Goal: Information Seeking & Learning: Understand process/instructions

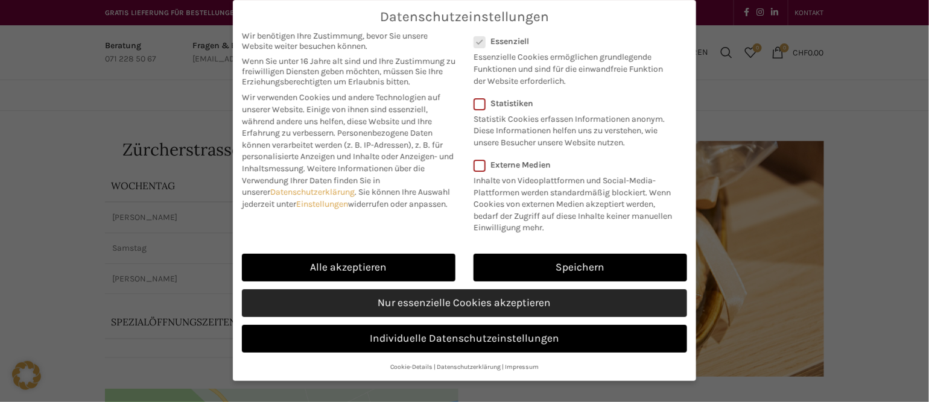
click at [628, 294] on link "Nur essenzielle Cookies akzeptieren" at bounding box center [464, 303] width 445 height 28
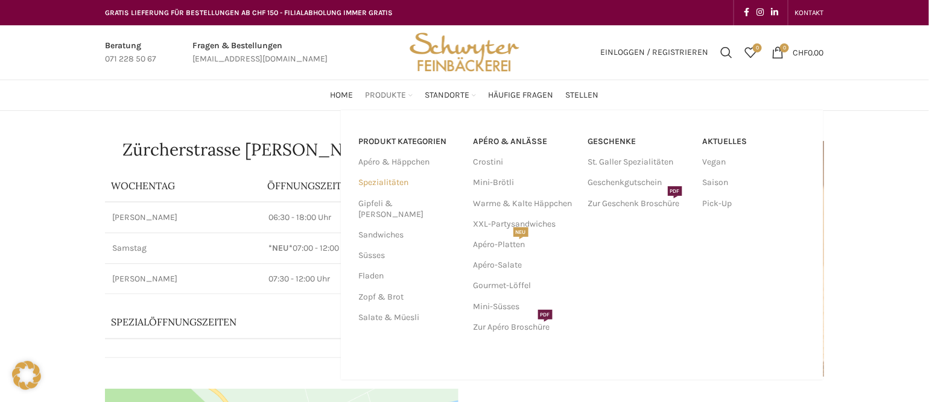
click at [403, 182] on link "Spezialitäten" at bounding box center [409, 182] width 100 height 21
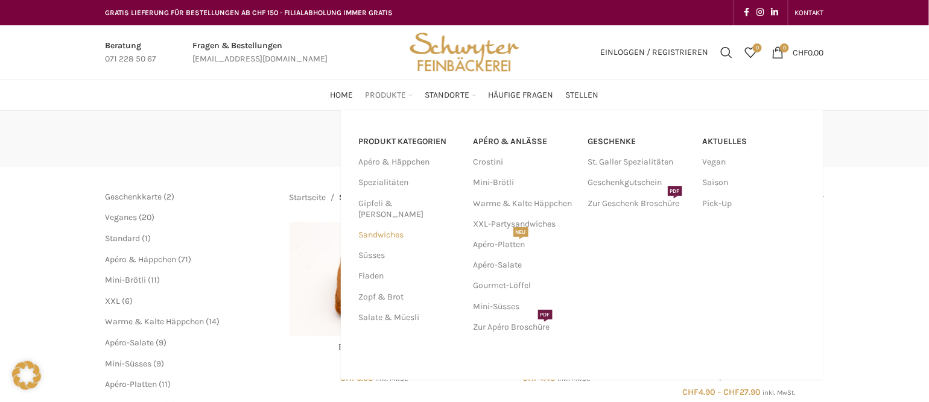
click at [387, 225] on link "Sandwiches" at bounding box center [409, 235] width 100 height 21
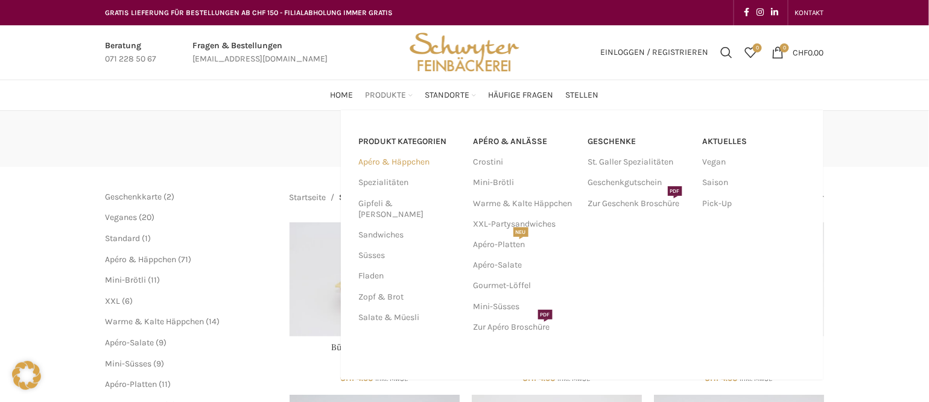
click at [387, 165] on link "Apéro & Häppchen" at bounding box center [409, 162] width 100 height 21
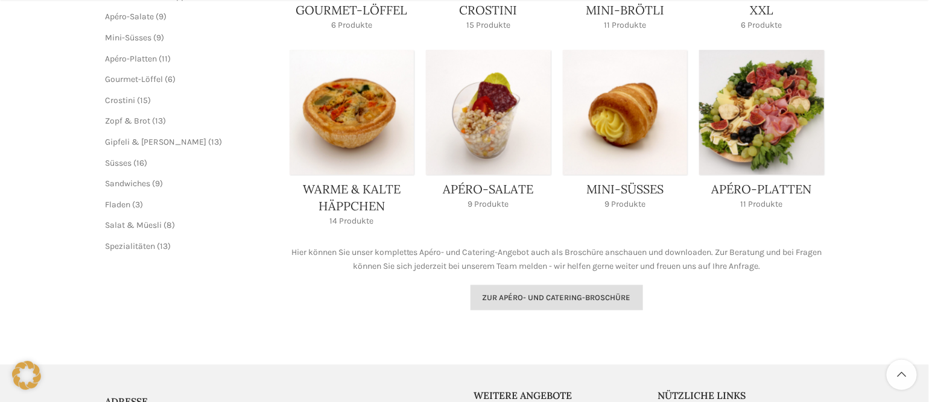
scroll to position [362, 0]
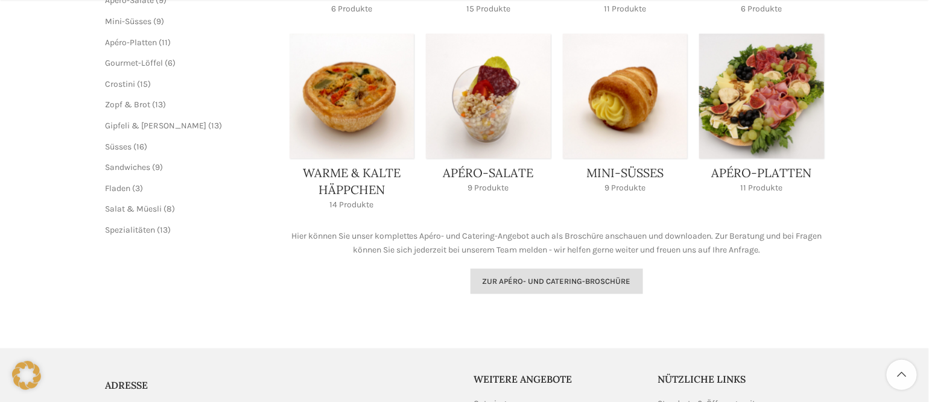
click at [592, 286] on link "Zur Apéro- und Catering-Broschüre" at bounding box center [556, 281] width 172 height 25
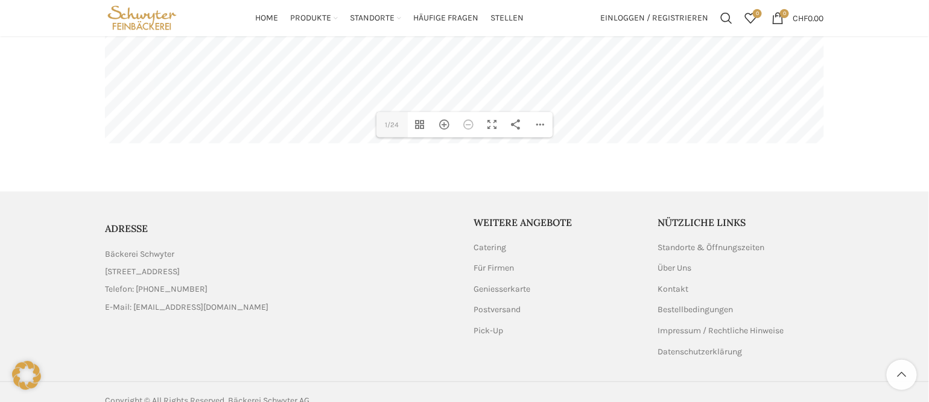
scroll to position [181, 0]
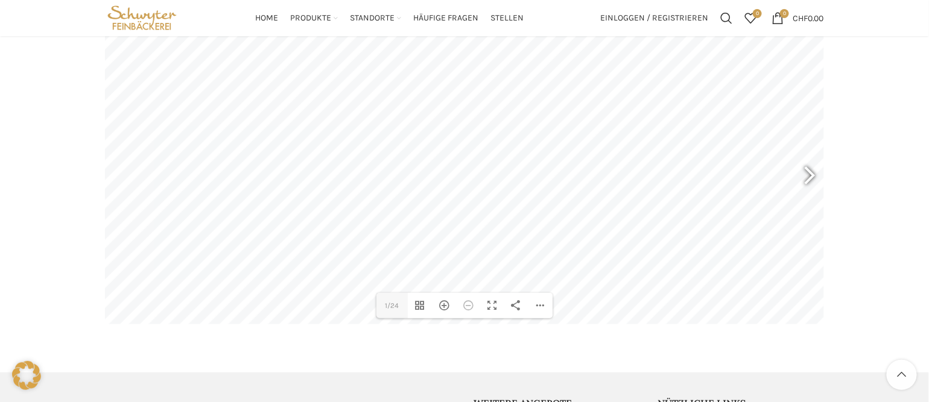
click at [806, 180] on div at bounding box center [804, 177] width 28 height 45
drag, startPoint x: 806, startPoint y: 180, endPoint x: 157, endPoint y: 346, distance: 670.4
click at [157, 346] on main "DearFlip: lädt PDF 63% ... Close 5 5/24 Vorschaubilder umschalten Hereinzoomen …" at bounding box center [464, 176] width 737 height 343
click at [809, 177] on div at bounding box center [804, 177] width 28 height 45
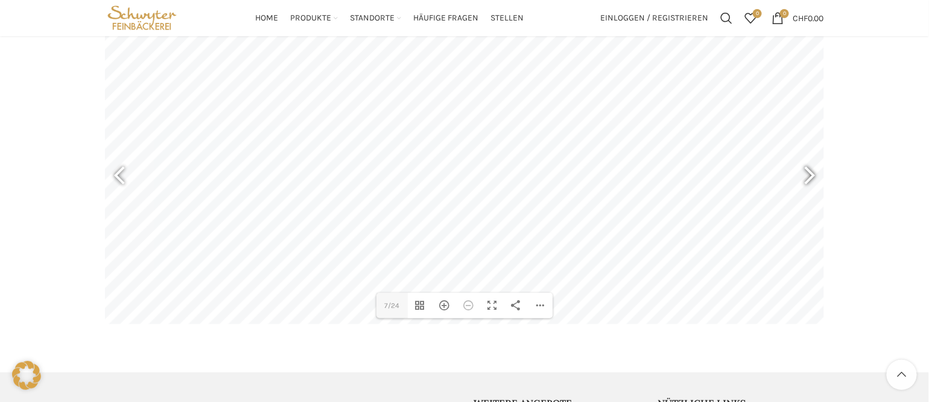
click at [809, 177] on div at bounding box center [804, 177] width 28 height 45
click at [815, 177] on div at bounding box center [804, 177] width 28 height 45
click at [818, 177] on div at bounding box center [804, 177] width 28 height 45
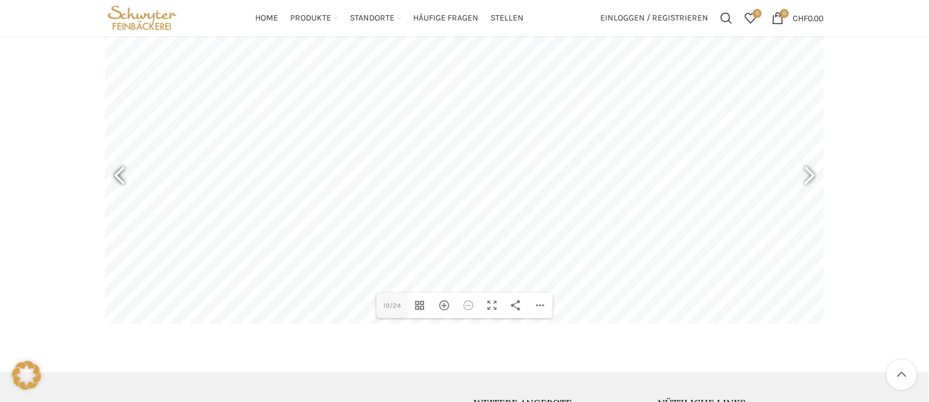
click at [124, 175] on div at bounding box center [125, 177] width 28 height 45
click at [436, 302] on div "Hereinzoomen" at bounding box center [444, 305] width 24 height 25
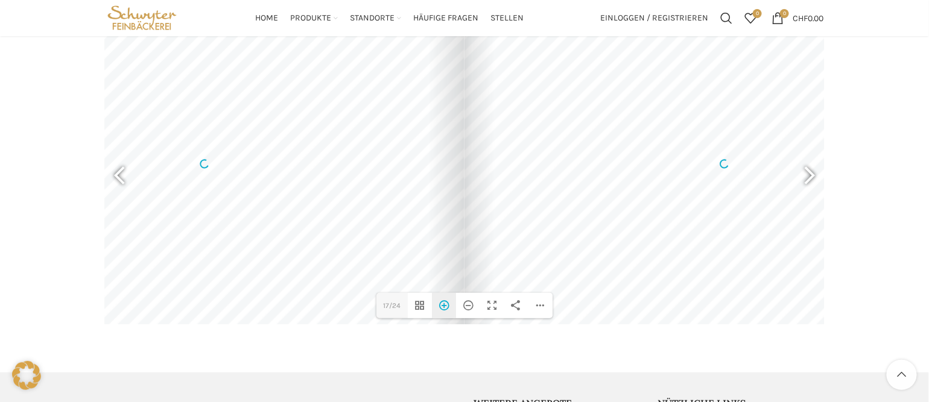
click at [447, 312] on div "Hereinzoomen" at bounding box center [444, 305] width 24 height 25
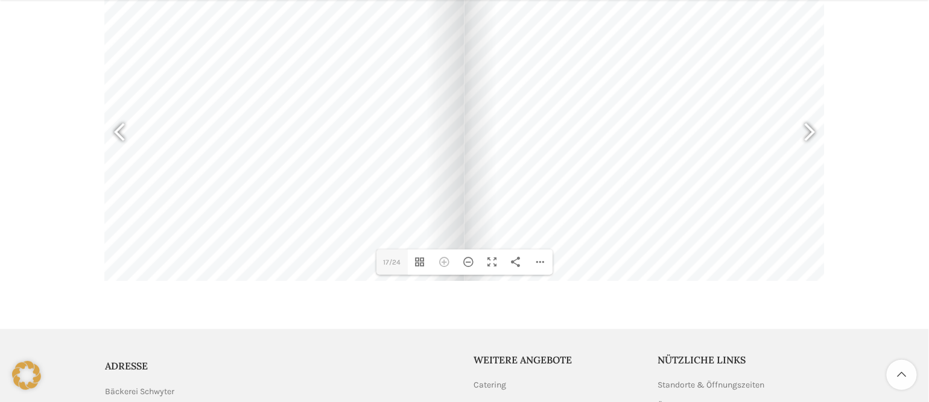
scroll to position [241, 0]
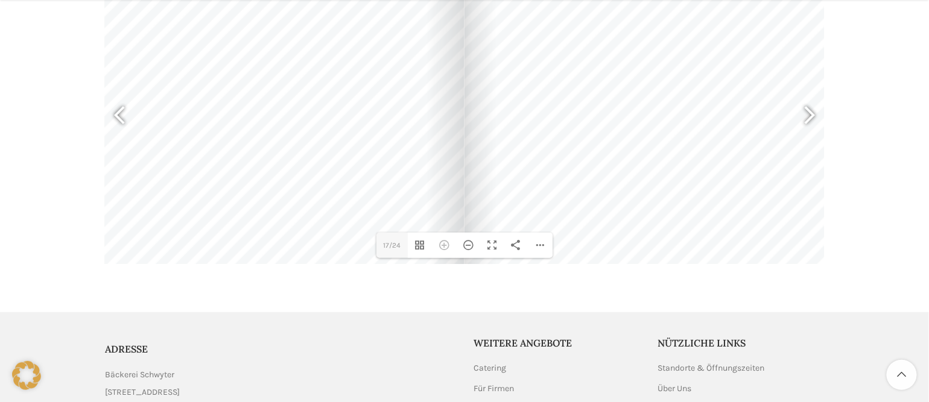
click at [683, 302] on div at bounding box center [464, 300] width 929 height 24
click at [563, 286] on main "DearFlip: lädt PDF 99% ... Close 17 17/24 Vorschaubilder umschalten Hereinzoome…" at bounding box center [464, 116] width 737 height 343
click at [545, 239] on div "PDF-Datei herunterladen Einzelseitenmodus Zur ersten Seite gehen Zur letzten Se…" at bounding box center [540, 245] width 24 height 25
click at [546, 308] on div at bounding box center [464, 300] width 929 height 24
click at [590, 239] on div at bounding box center [739, 104] width 551 height 390
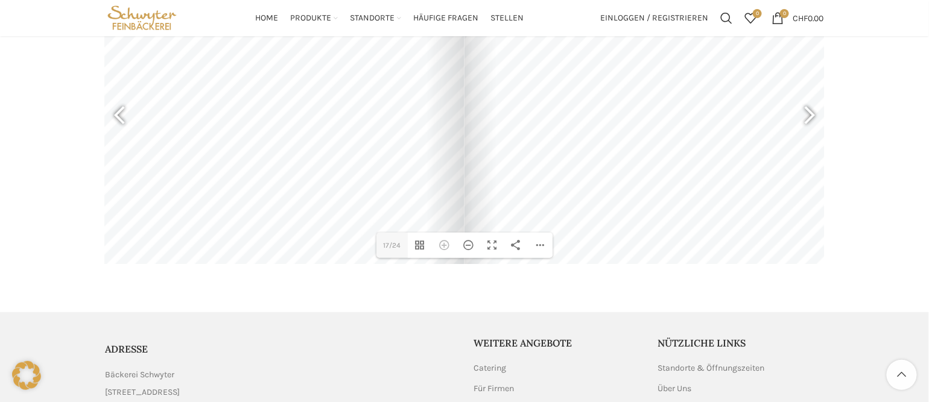
click at [583, 288] on main "DearFlip: lädt PDF 99% ... Close 17 17/24 Vorschaubilder umschalten Hereinzoome…" at bounding box center [464, 116] width 737 height 343
click at [123, 117] on div at bounding box center [125, 117] width 28 height 45
drag, startPoint x: 480, startPoint y: 233, endPoint x: 534, endPoint y: 334, distance: 114.1
click at [534, 334] on div "GRATIS LIEFERUNG FÜR BESTELLUNGEN AB CHF 150 - FILIALABHOLUNG IMMER GRATIS KONT…" at bounding box center [464, 150] width 929 height 782
click at [789, 135] on div at bounding box center [740, 103] width 551 height 390
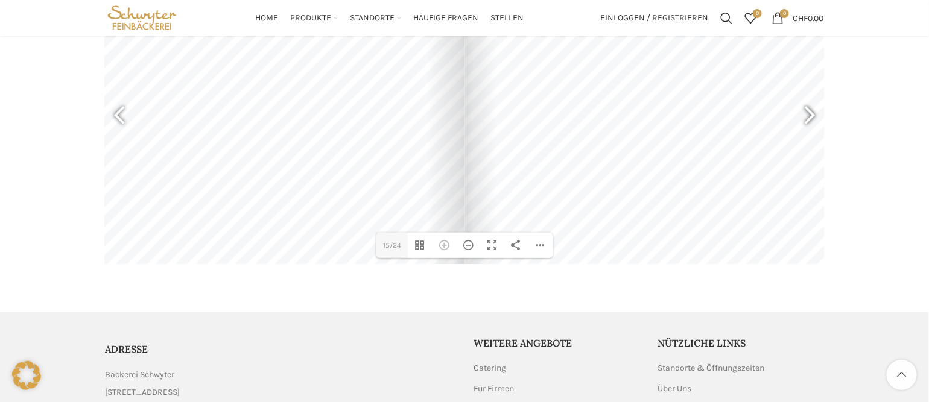
click at [802, 121] on div at bounding box center [804, 117] width 28 height 45
click at [811, 112] on div at bounding box center [804, 117] width 28 height 45
click at [470, 245] on div "Herauszoomen" at bounding box center [468, 245] width 24 height 25
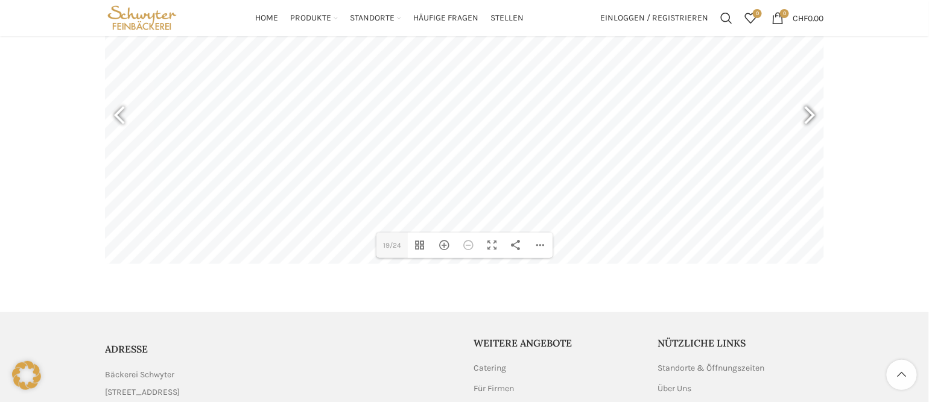
click at [811, 119] on div at bounding box center [804, 117] width 28 height 45
click at [813, 117] on div at bounding box center [804, 117] width 28 height 45
click at [119, 121] on div at bounding box center [125, 117] width 28 height 45
click at [809, 110] on div at bounding box center [804, 117] width 28 height 45
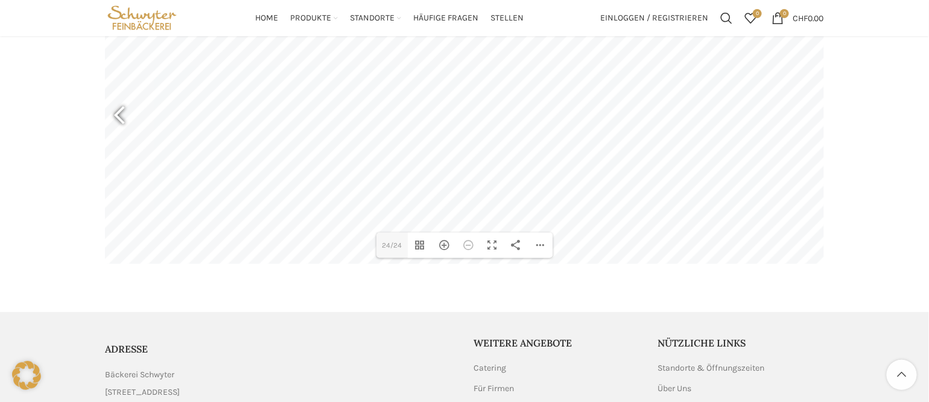
click at [125, 115] on div at bounding box center [125, 117] width 28 height 45
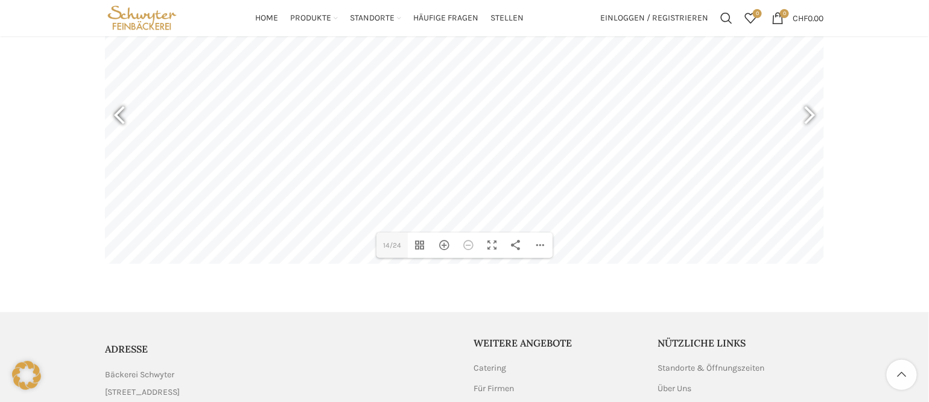
click at [125, 115] on div at bounding box center [125, 117] width 28 height 45
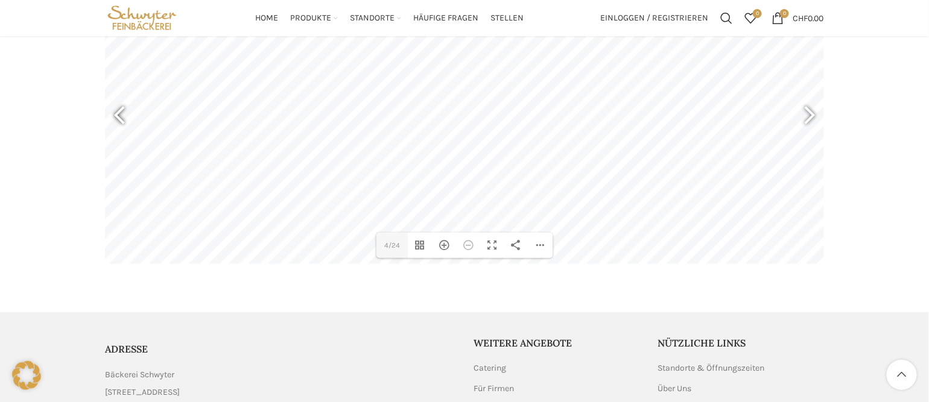
click at [125, 115] on div at bounding box center [125, 117] width 28 height 45
type input "1"
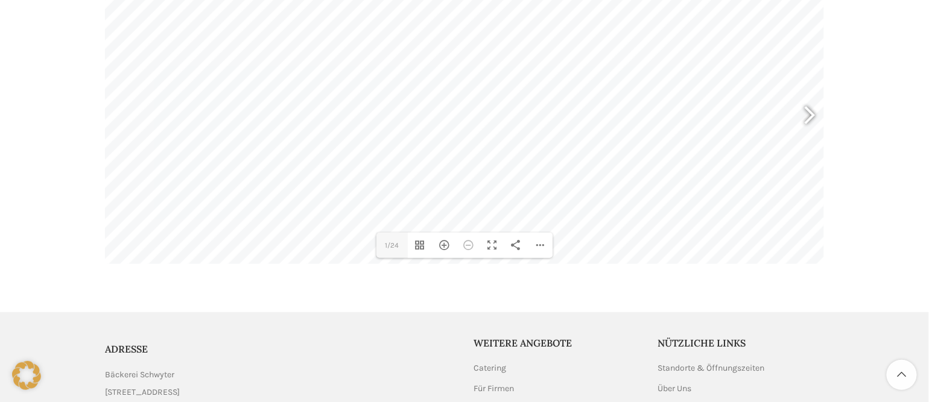
scroll to position [0, 0]
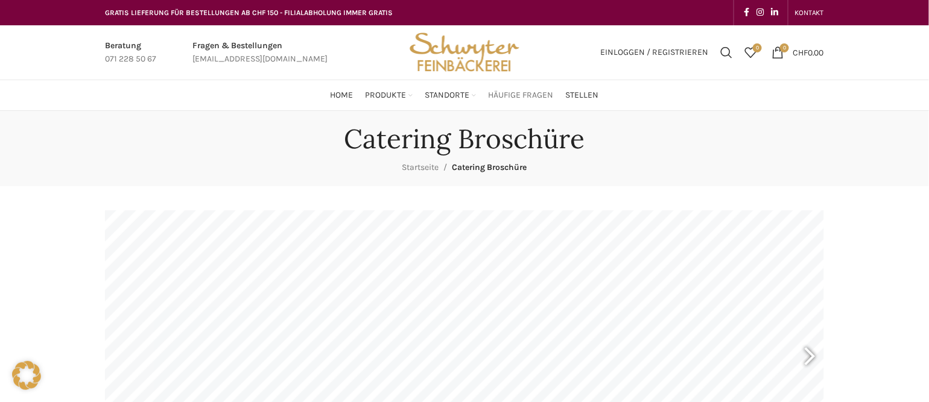
click at [537, 90] on span "Häufige Fragen" at bounding box center [520, 95] width 65 height 11
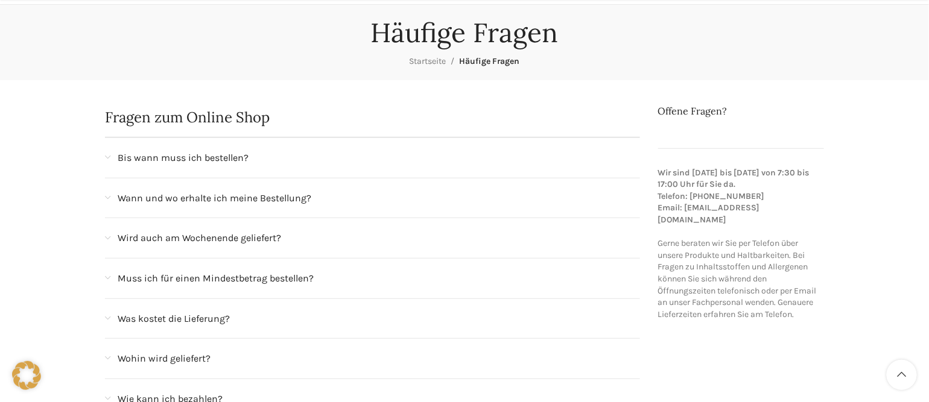
scroll to position [121, 0]
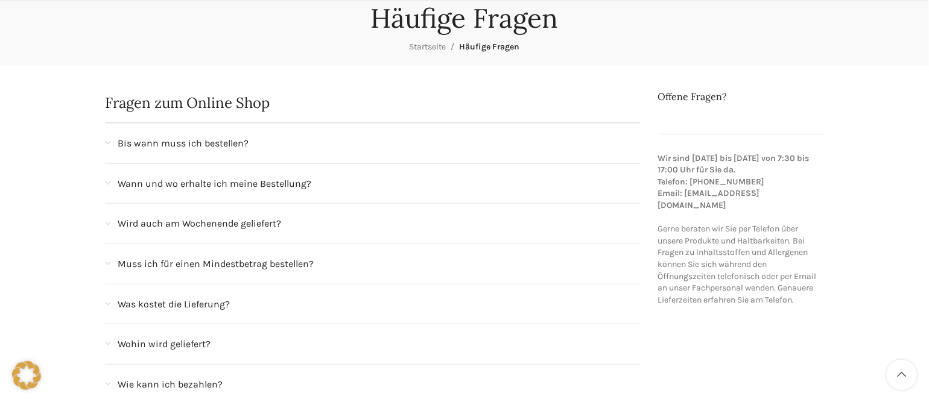
click at [229, 305] on span "Was kostet die Lieferung?" at bounding box center [174, 305] width 112 height 16
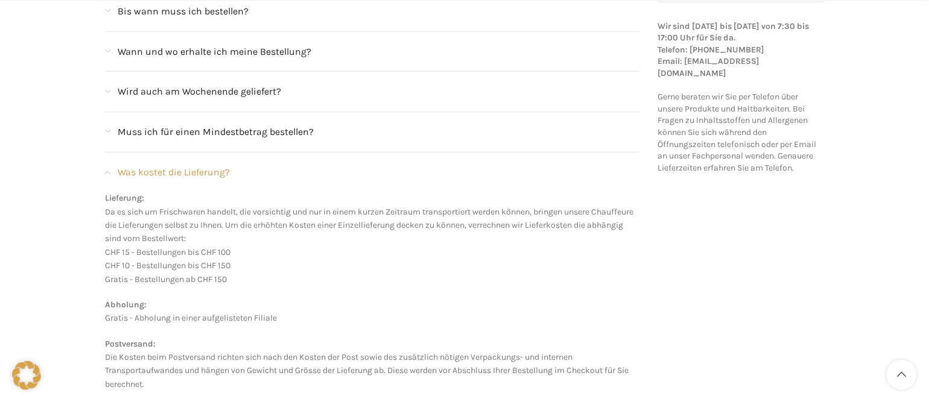
scroll to position [362, 0]
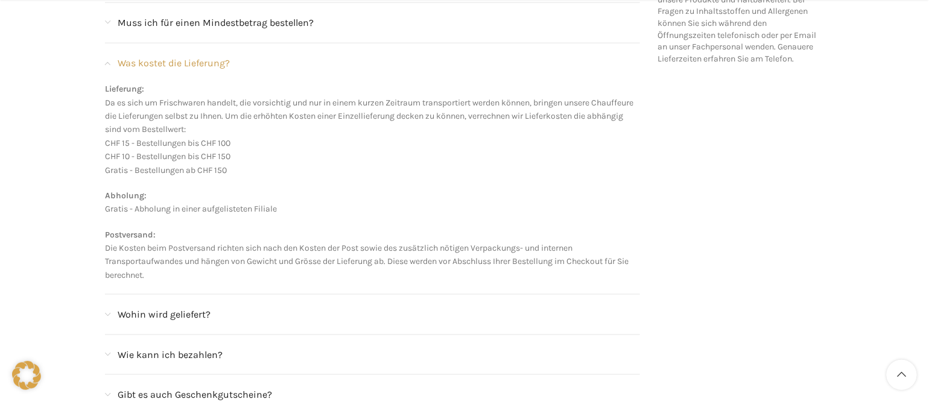
click at [109, 312] on span at bounding box center [107, 315] width 5 height 7
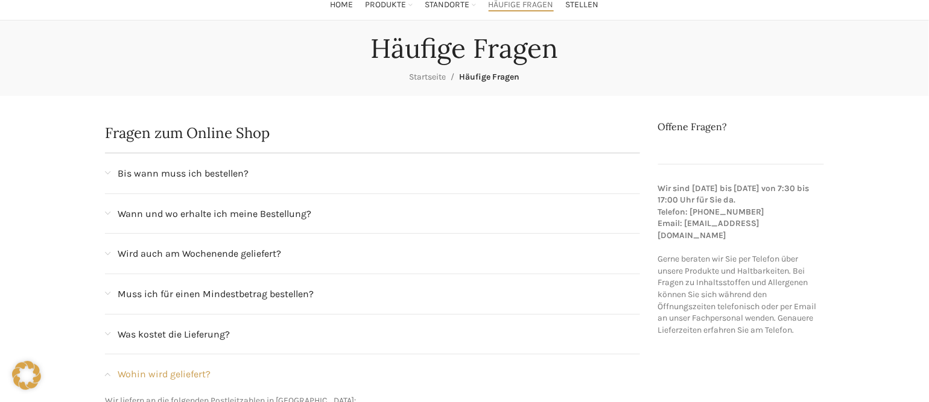
scroll to position [0, 0]
